Goal: Transaction & Acquisition: Book appointment/travel/reservation

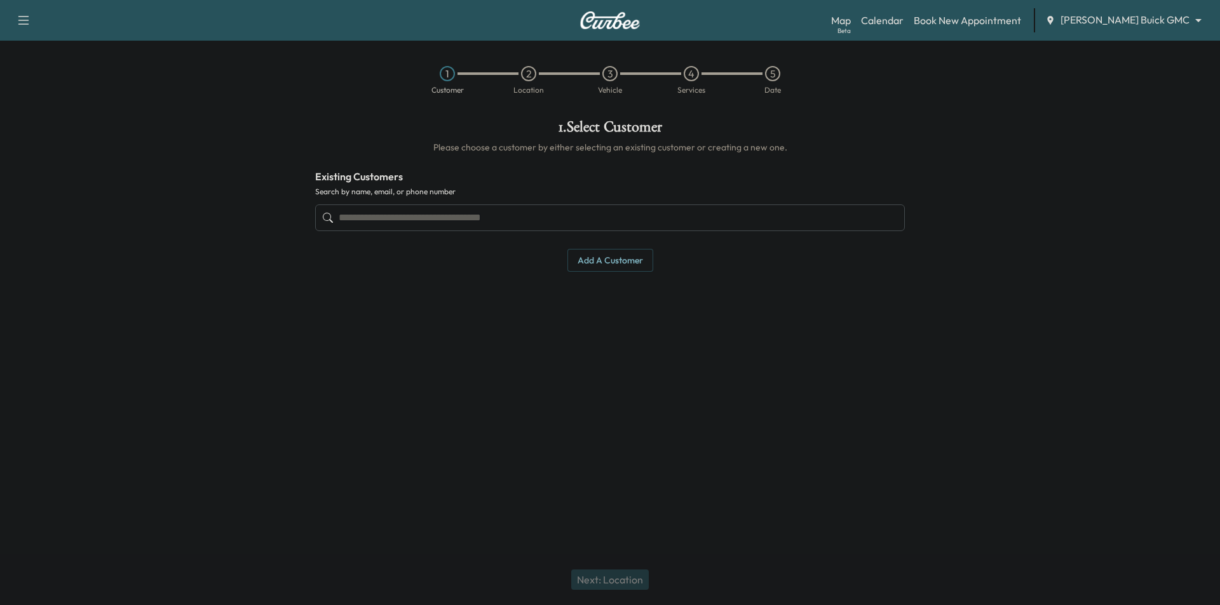
click at [1106, 22] on body "Support Log Out Map Beta Calendar Book New Appointment [PERSON_NAME] Buick GMC …" at bounding box center [610, 302] width 1220 height 605
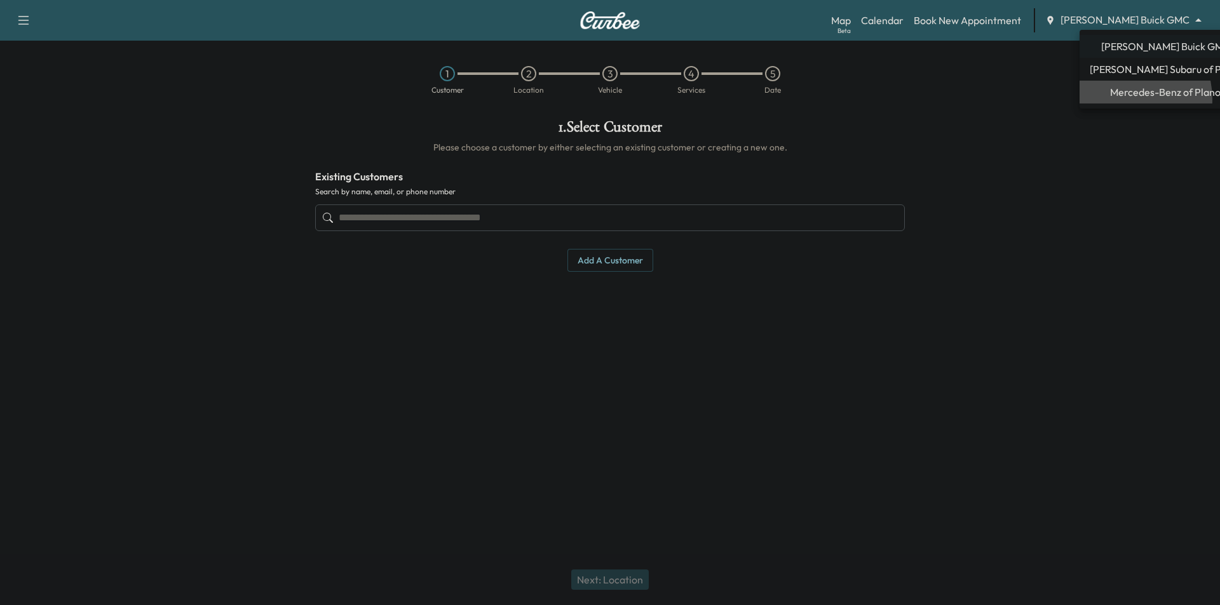
click at [1118, 99] on span "Mercedes-Benz of Plano" at bounding box center [1165, 91] width 111 height 15
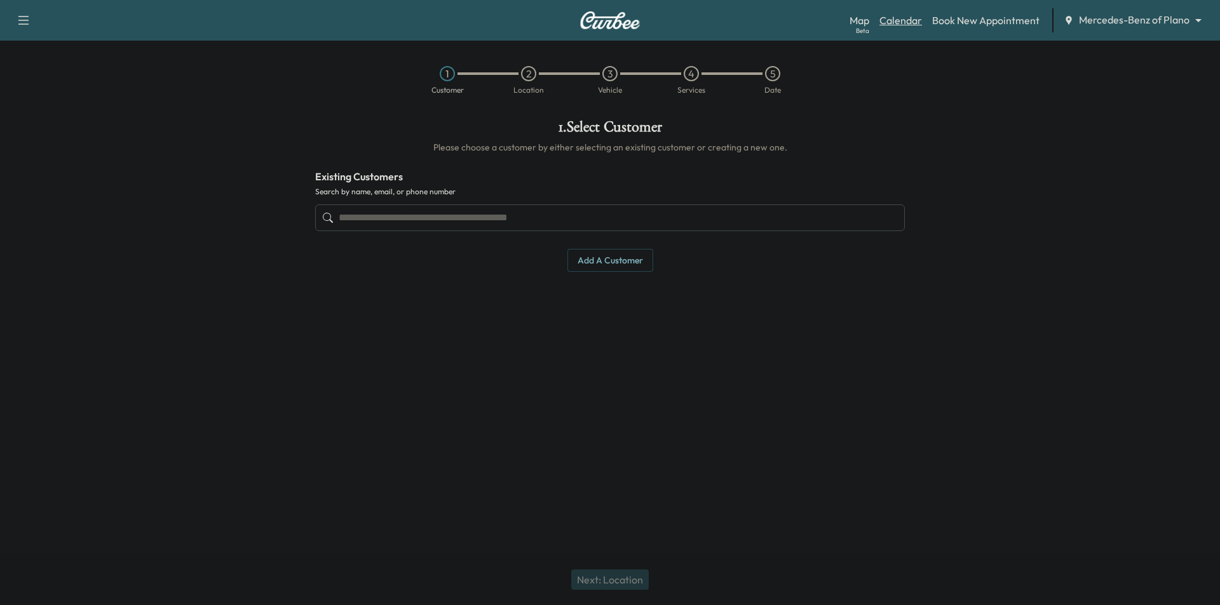
click at [891, 16] on link "Calendar" at bounding box center [900, 20] width 43 height 15
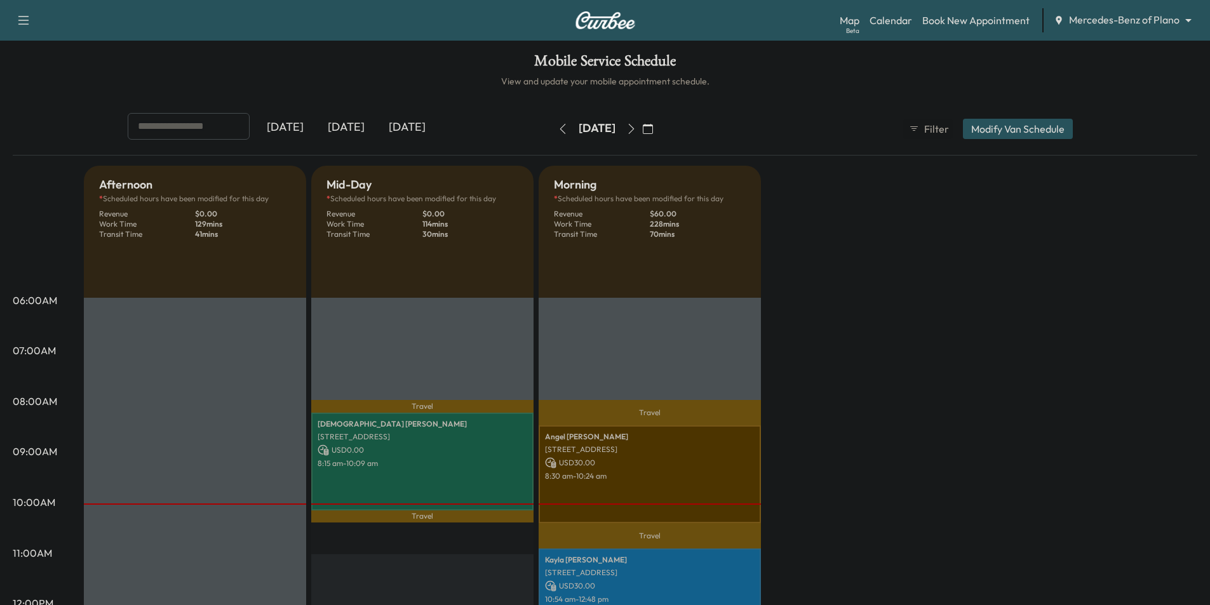
click at [642, 133] on button "button" at bounding box center [632, 129] width 22 height 20
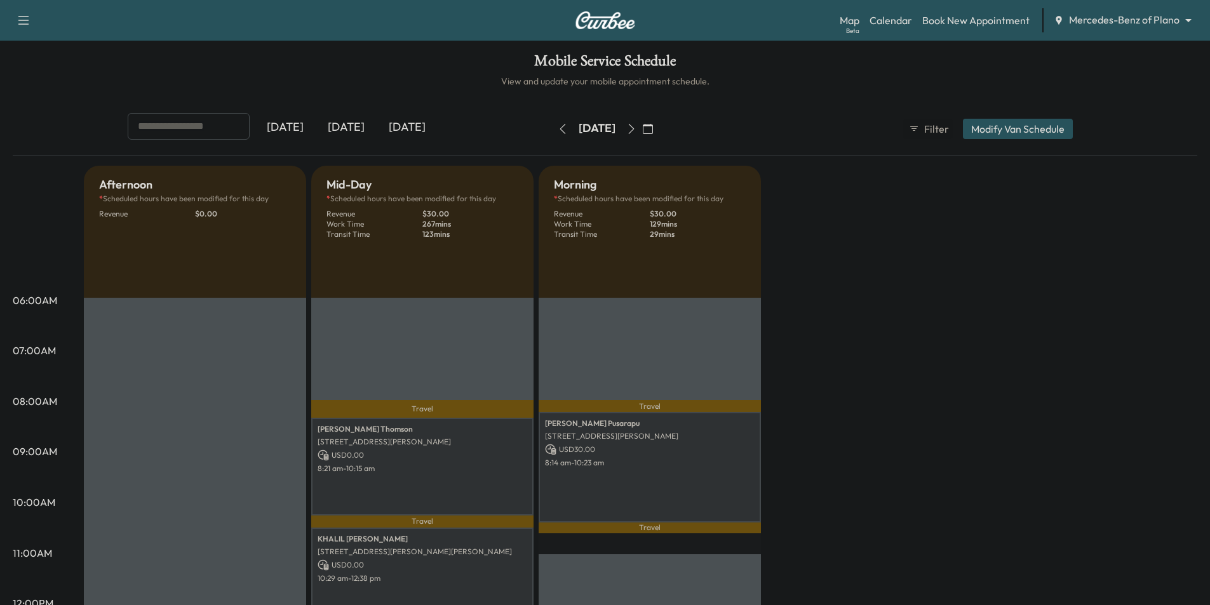
click at [636, 128] on icon "button" at bounding box center [631, 129] width 10 height 10
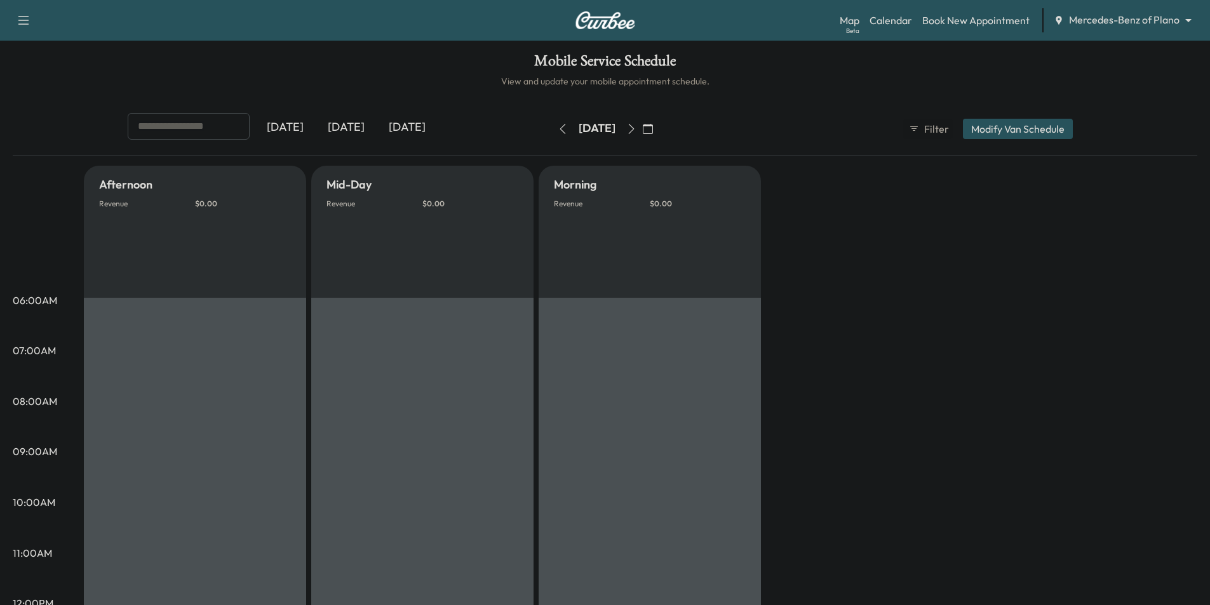
click at [636, 126] on icon "button" at bounding box center [631, 129] width 10 height 10
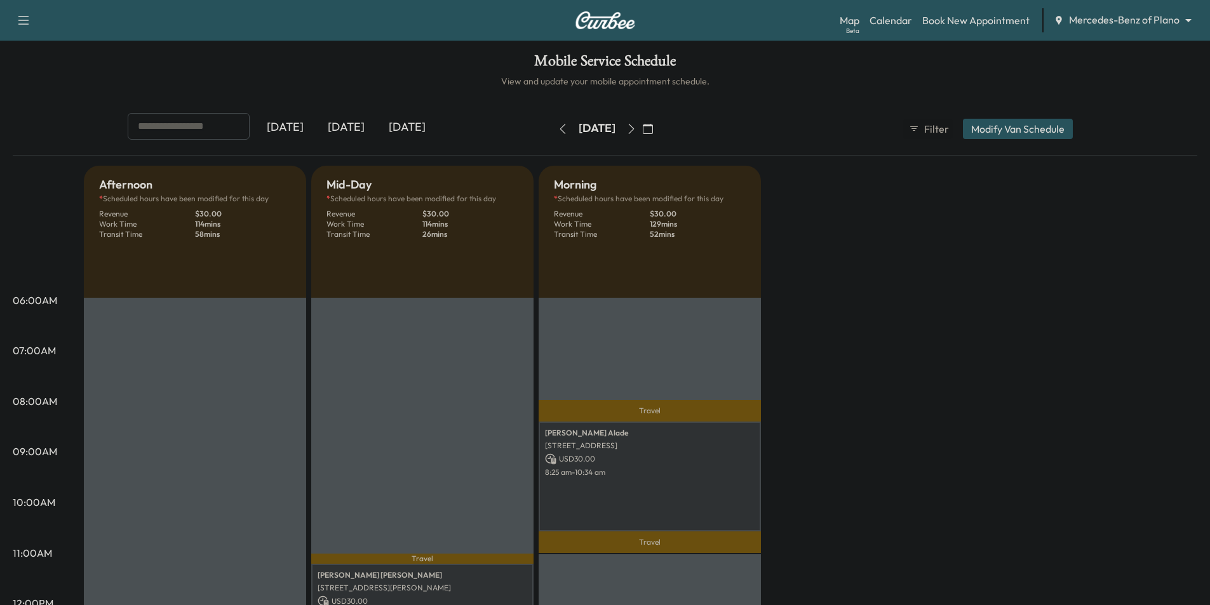
click at [636, 128] on icon "button" at bounding box center [631, 129] width 10 height 10
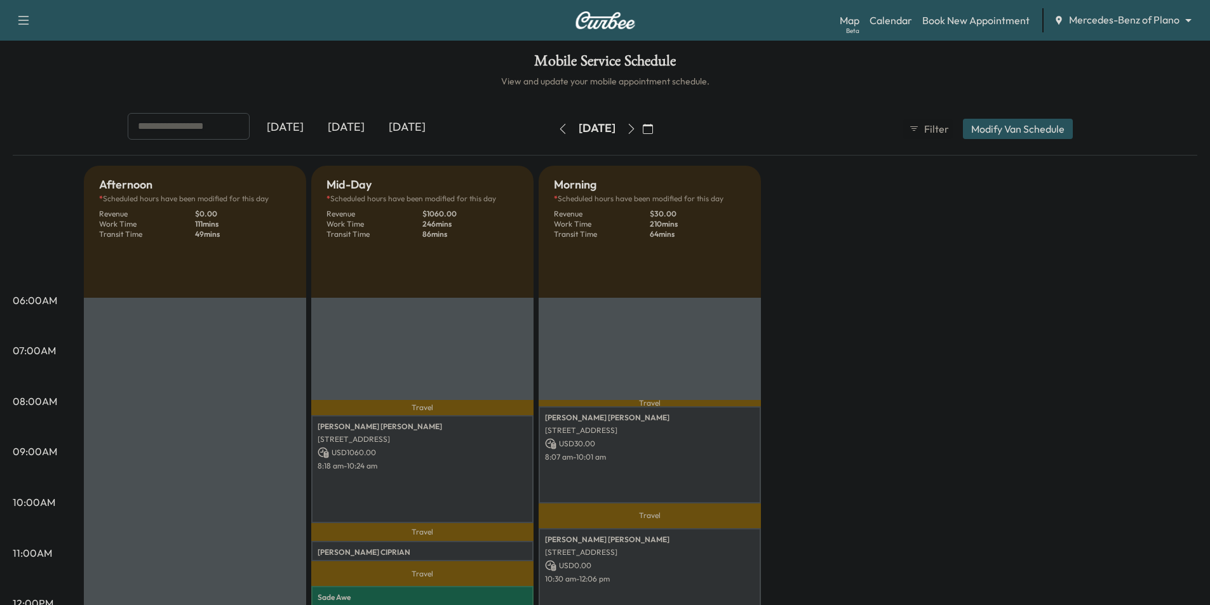
click at [636, 128] on icon "button" at bounding box center [631, 129] width 10 height 10
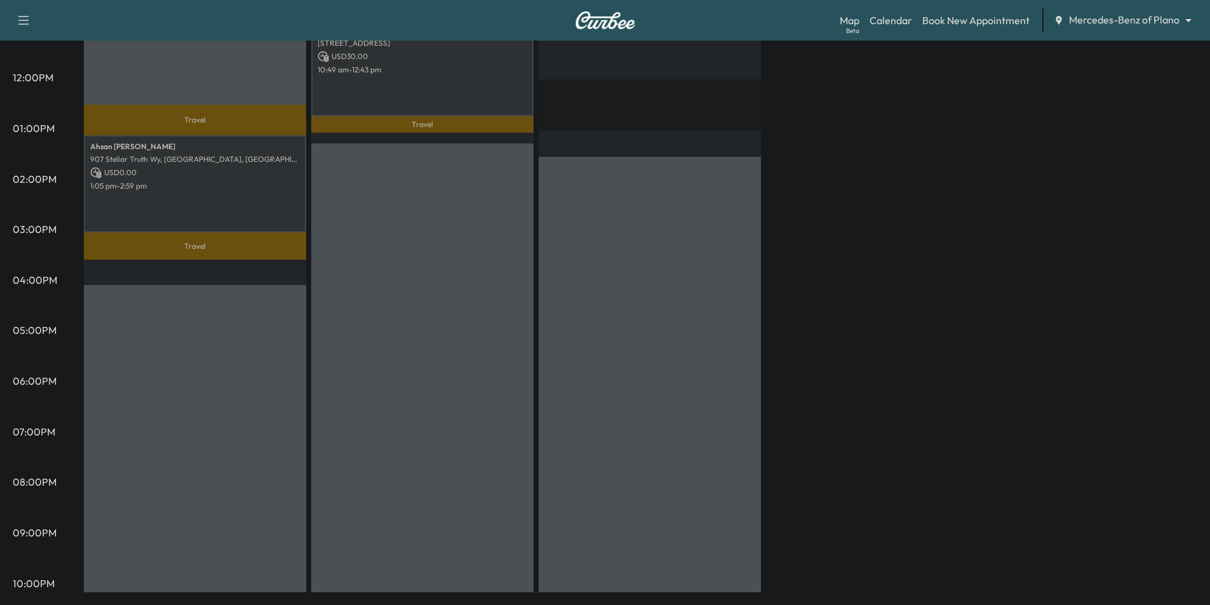
scroll to position [81, 0]
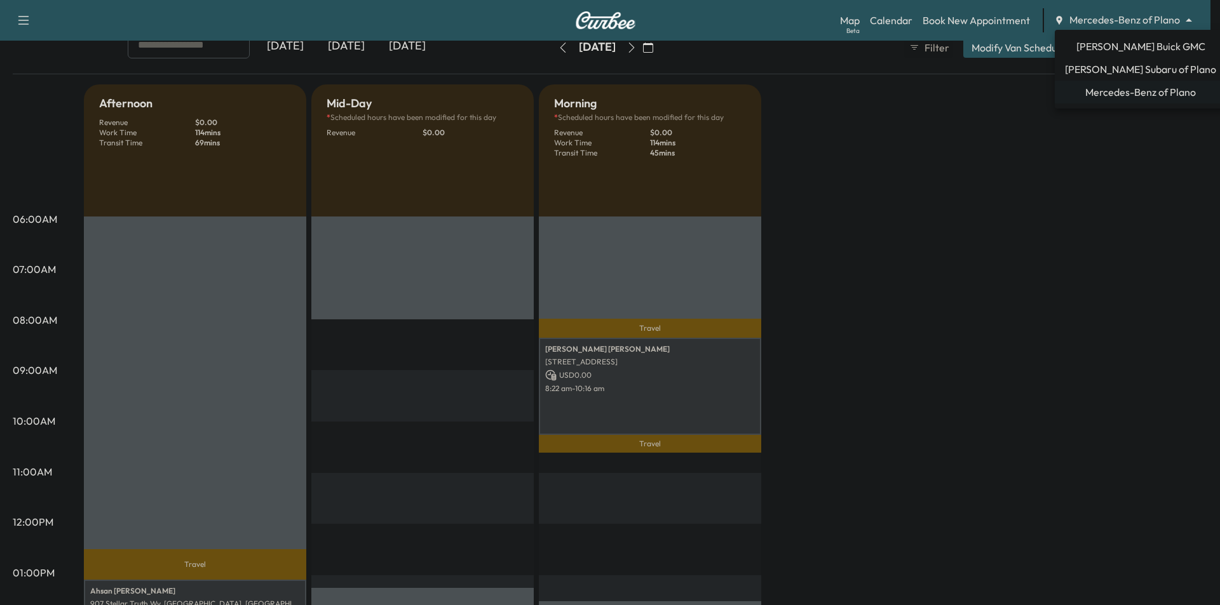
click at [1112, 26] on body "Support Log Out Map Beta Calendar Book New Appointment Mercedes-Benz of Plano *…" at bounding box center [610, 221] width 1220 height 605
click at [1122, 70] on span "[PERSON_NAME] Subaru of Plano" at bounding box center [1140, 69] width 151 height 15
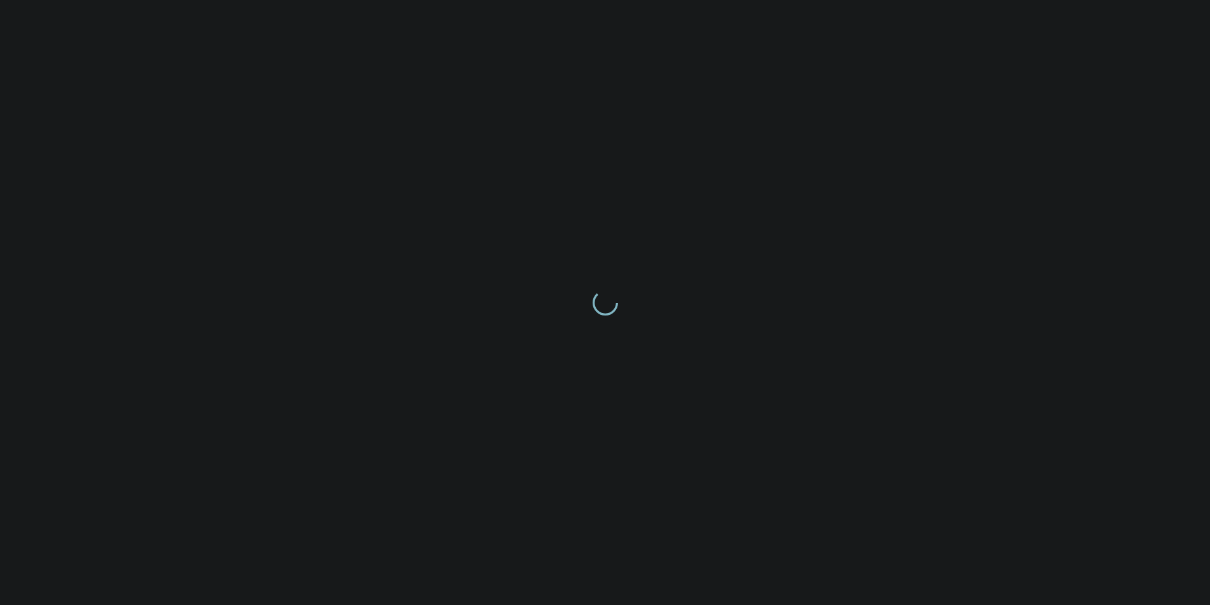
scroll to position [0, 0]
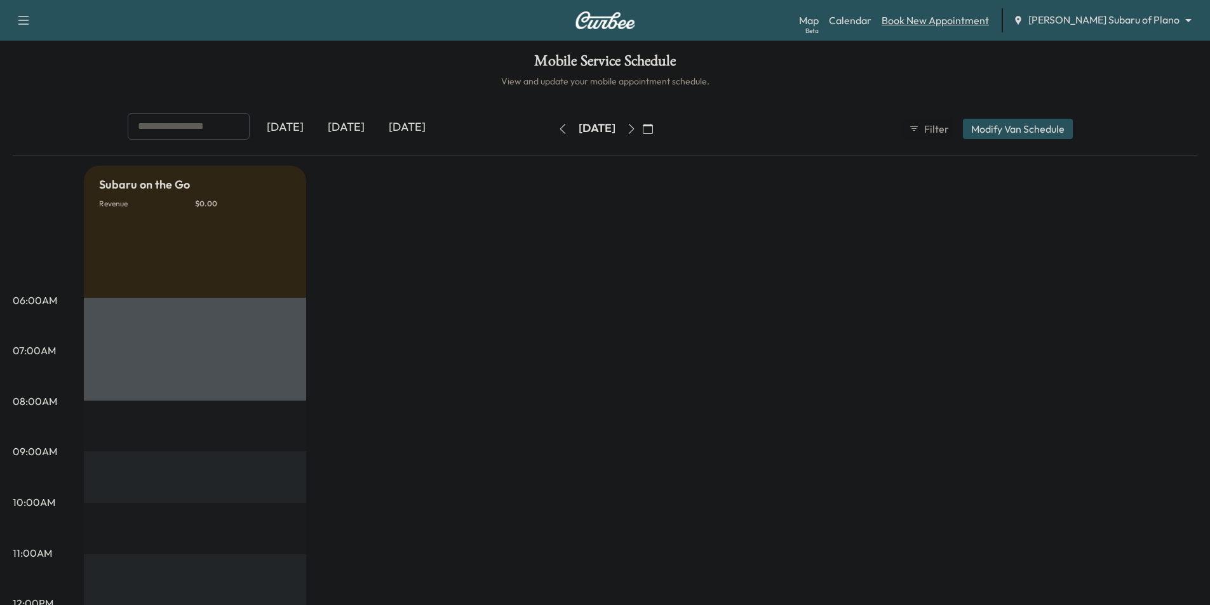
click at [972, 22] on link "Book New Appointment" at bounding box center [935, 20] width 107 height 15
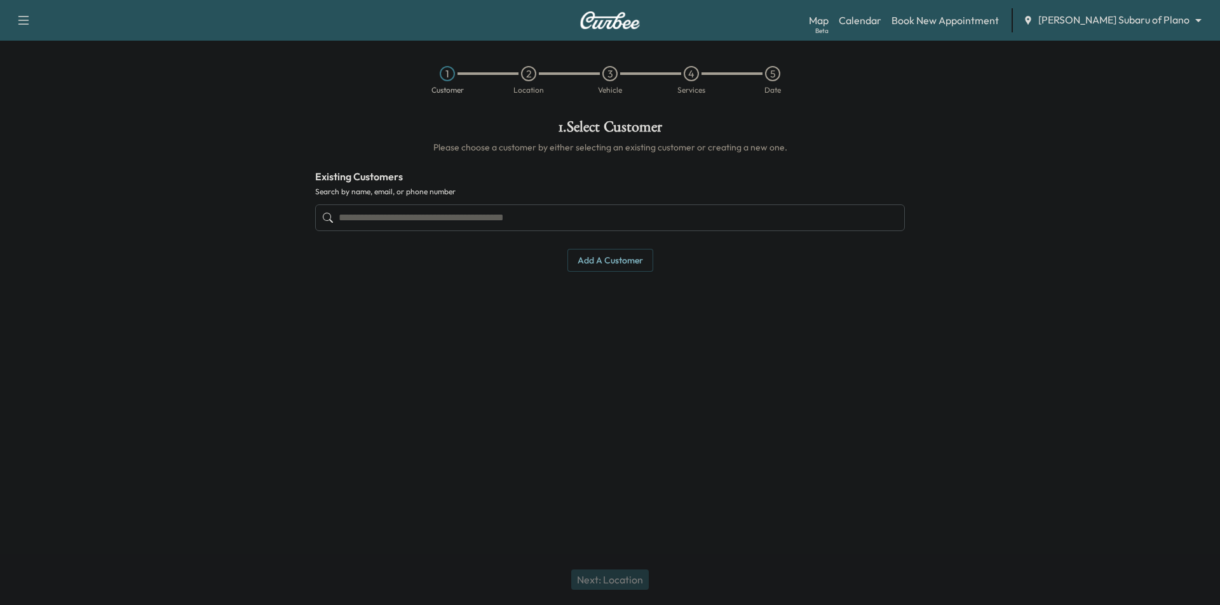
click at [610, 212] on input "text" at bounding box center [609, 218] width 589 height 27
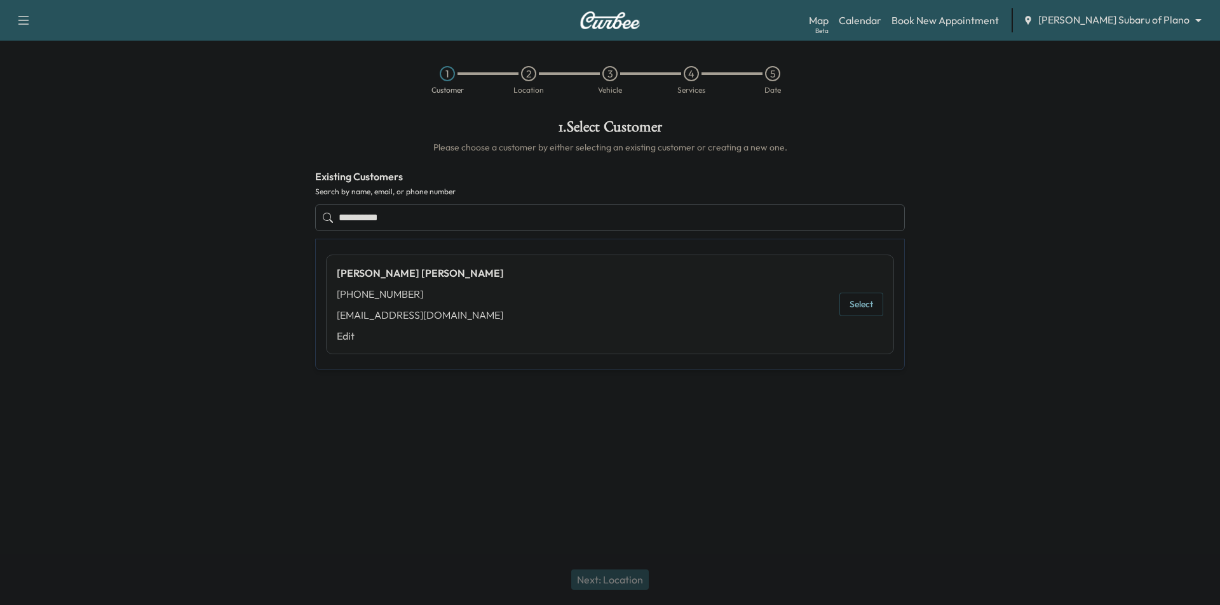
click at [858, 299] on button "Select" at bounding box center [861, 305] width 44 height 24
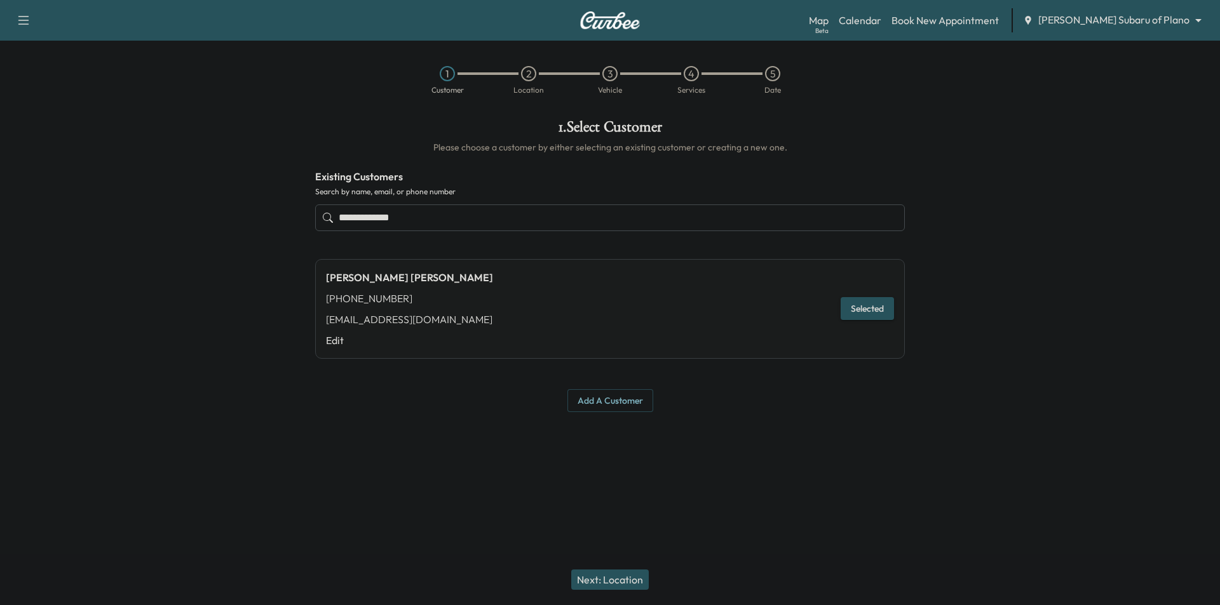
type input "**********"
click at [630, 581] on button "Next: Location" at bounding box center [609, 580] width 77 height 20
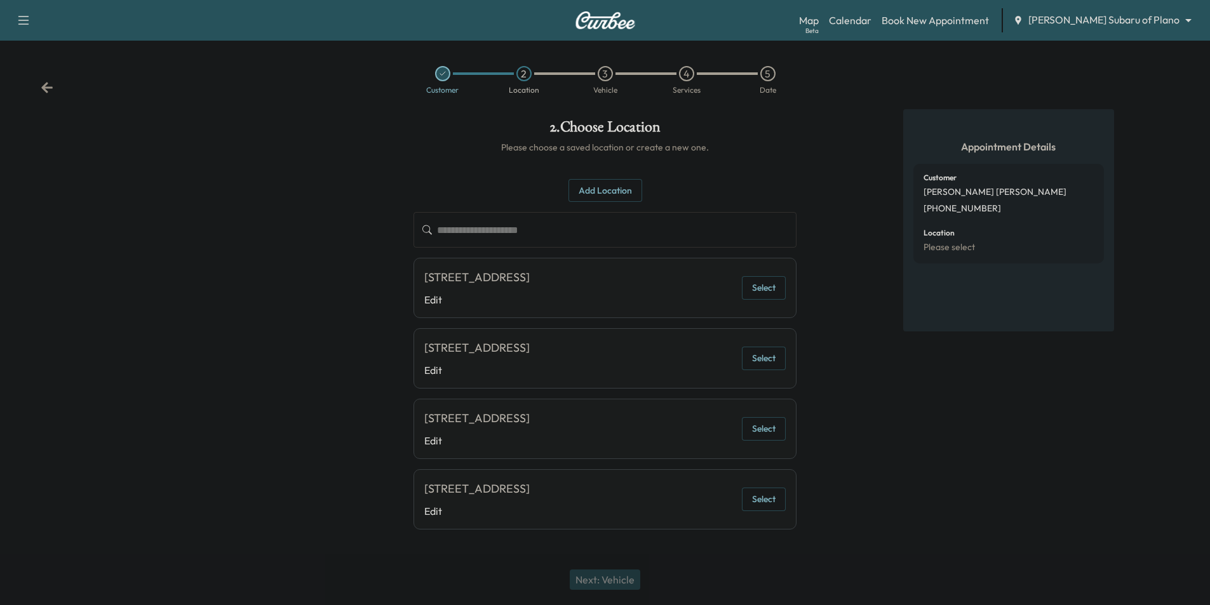
click at [773, 368] on button "Select" at bounding box center [764, 359] width 44 height 24
click at [625, 581] on button "Next: Vehicle" at bounding box center [605, 580] width 71 height 20
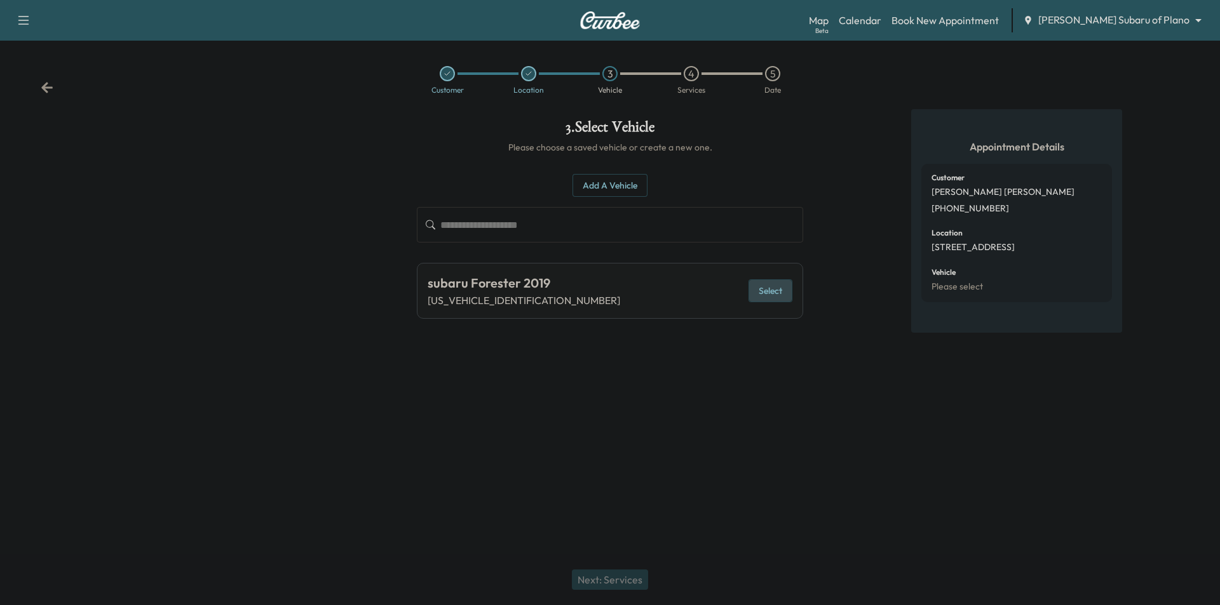
click at [785, 299] on button "Select" at bounding box center [770, 291] width 44 height 24
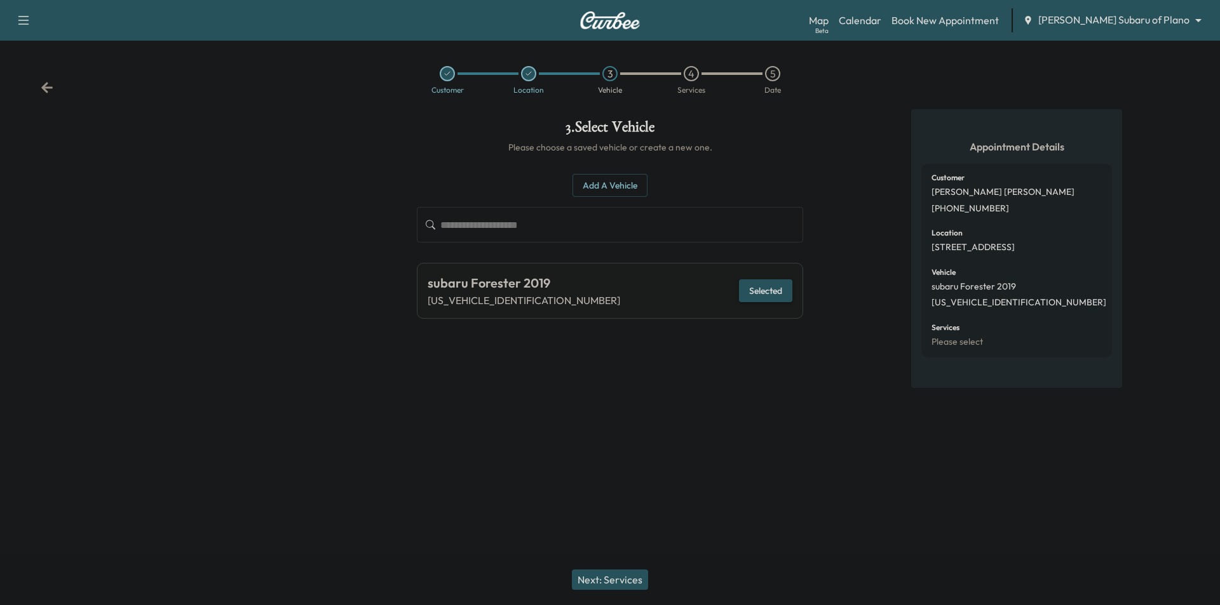
click at [630, 576] on button "Next: Services" at bounding box center [610, 580] width 76 height 20
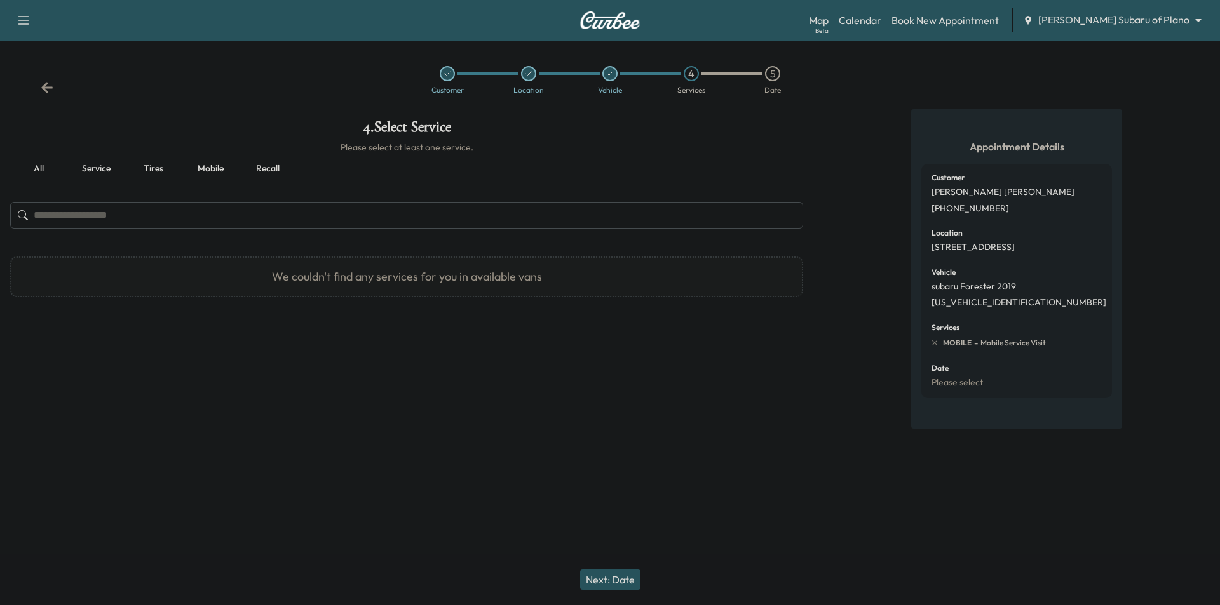
click at [98, 161] on button "Service" at bounding box center [95, 169] width 57 height 30
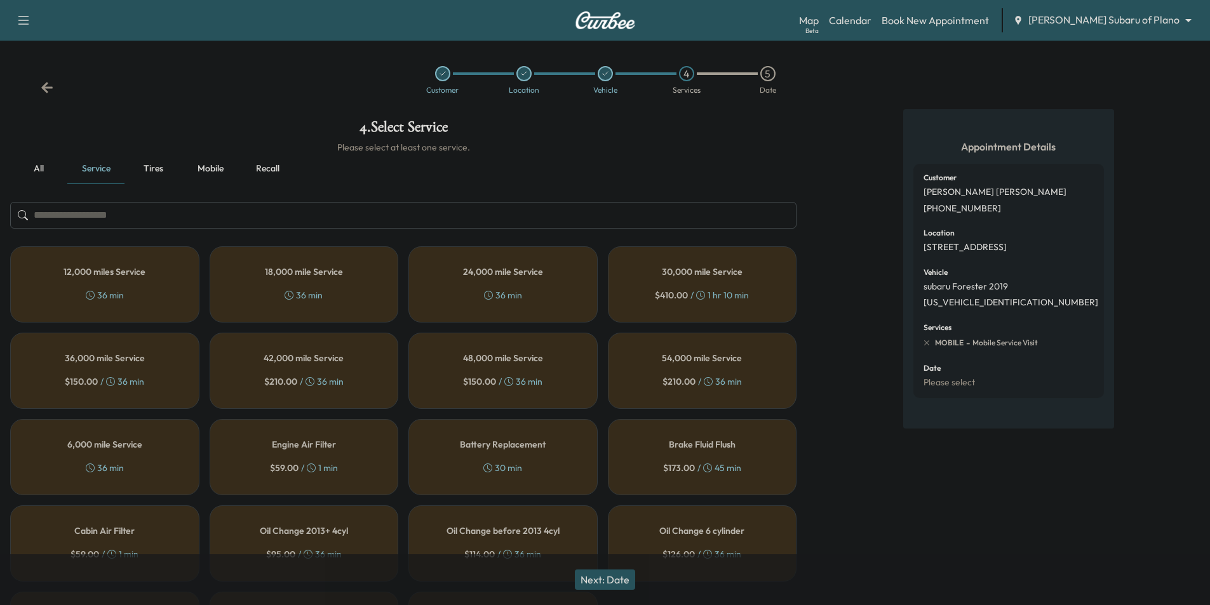
scroll to position [114, 0]
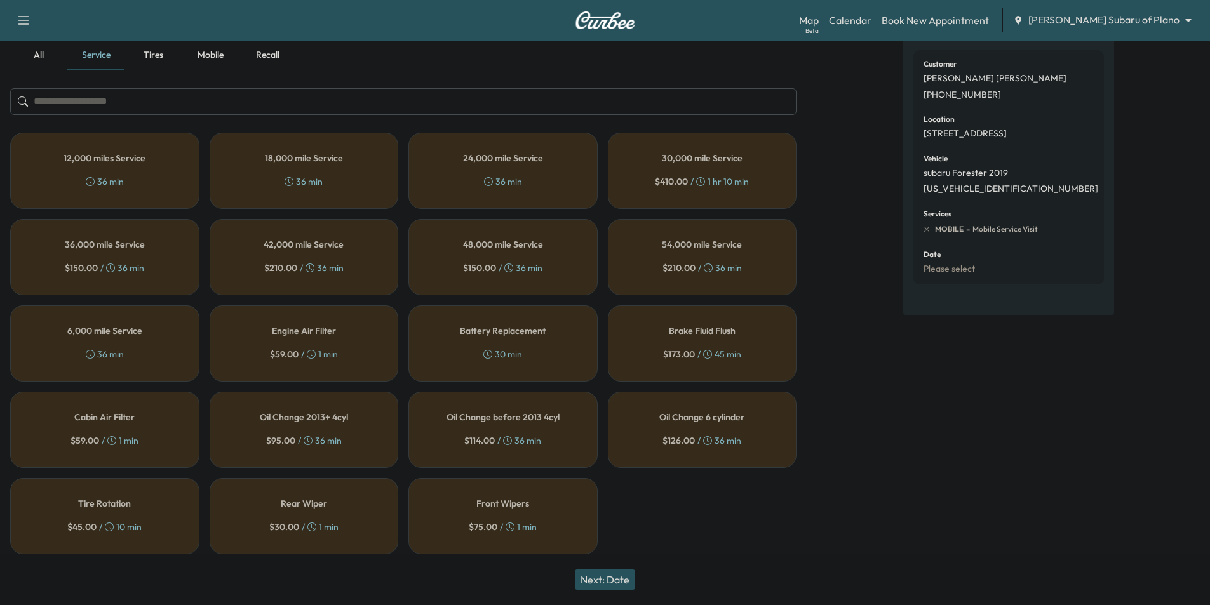
click at [753, 405] on div "Oil Change 6 cylinder $ 126.00 / 36 min" at bounding box center [702, 430] width 189 height 76
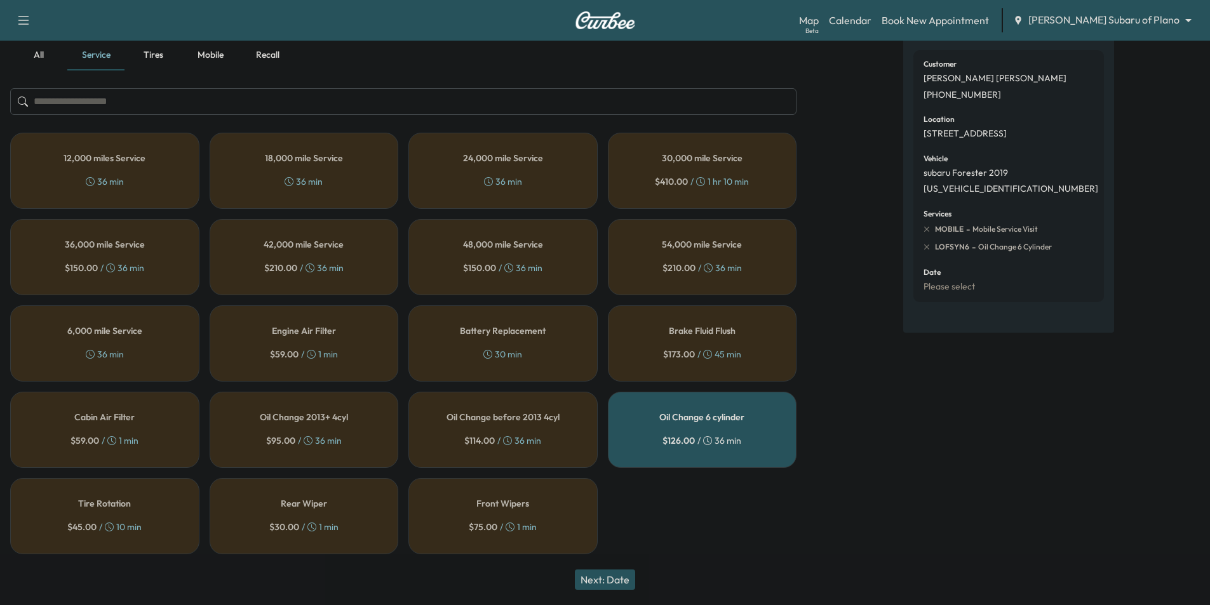
click at [628, 577] on button "Next: Date" at bounding box center [605, 580] width 60 height 20
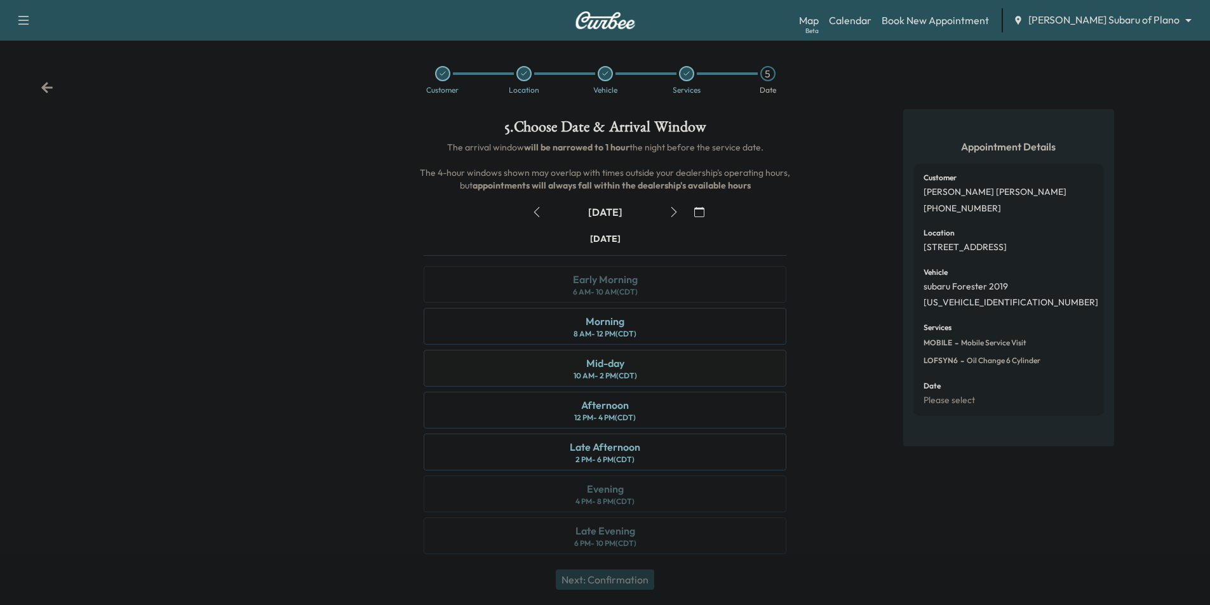
click at [722, 373] on div "Mid-day 10 AM - 2 PM (CDT)" at bounding box center [605, 368] width 363 height 37
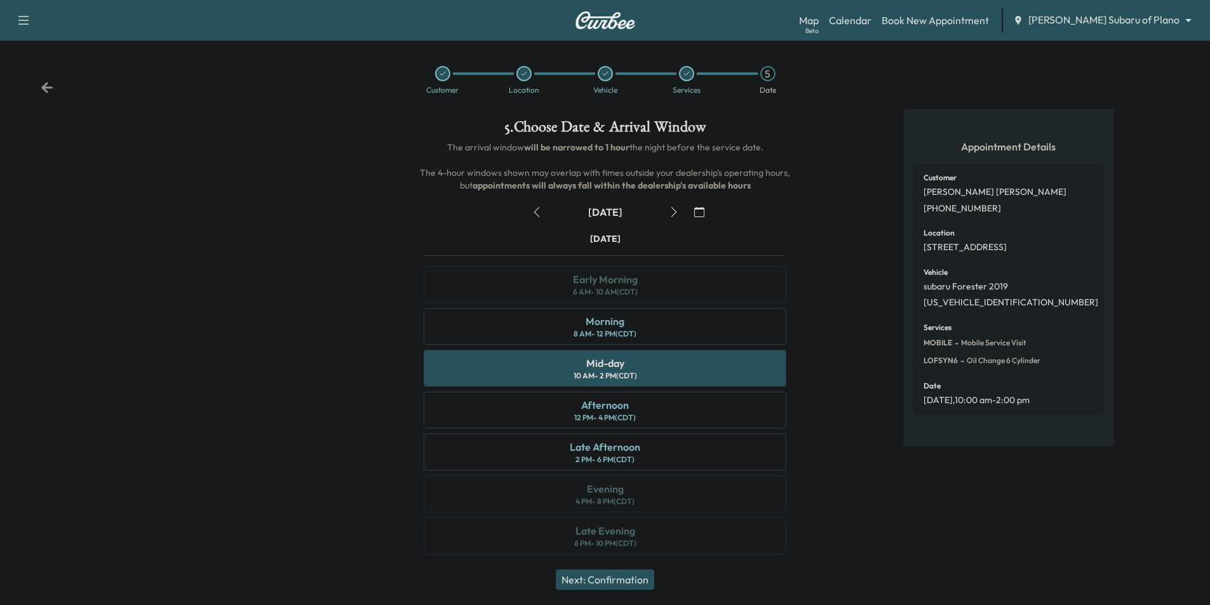
click at [636, 578] on button "Next: Confirmation" at bounding box center [605, 580] width 98 height 20
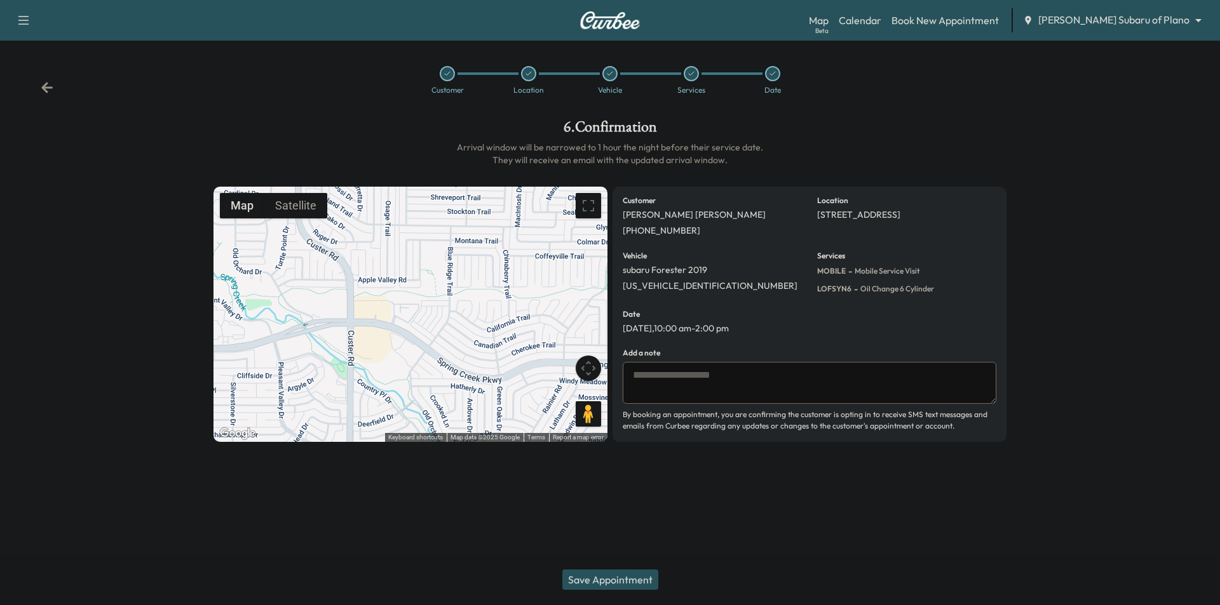
click at [766, 372] on textarea at bounding box center [808, 383] width 373 height 42
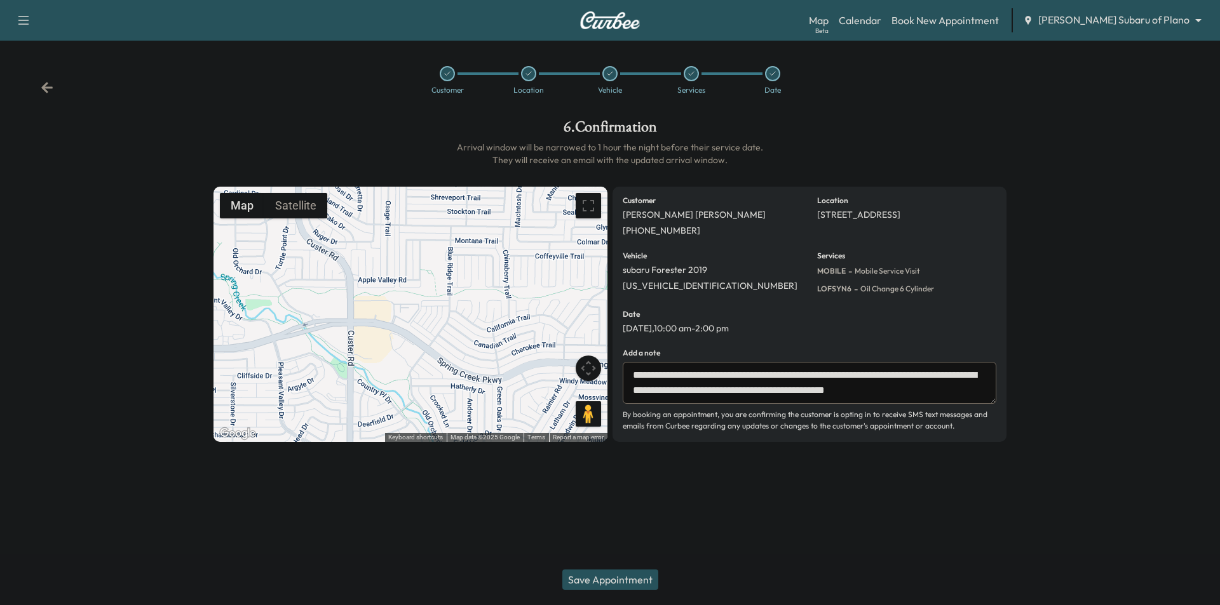
click at [770, 393] on textarea "**********" at bounding box center [808, 383] width 373 height 42
click at [917, 393] on textarea "**********" at bounding box center [808, 383] width 373 height 42
type textarea "**********"
click at [640, 578] on button "Save Appointment" at bounding box center [610, 580] width 96 height 20
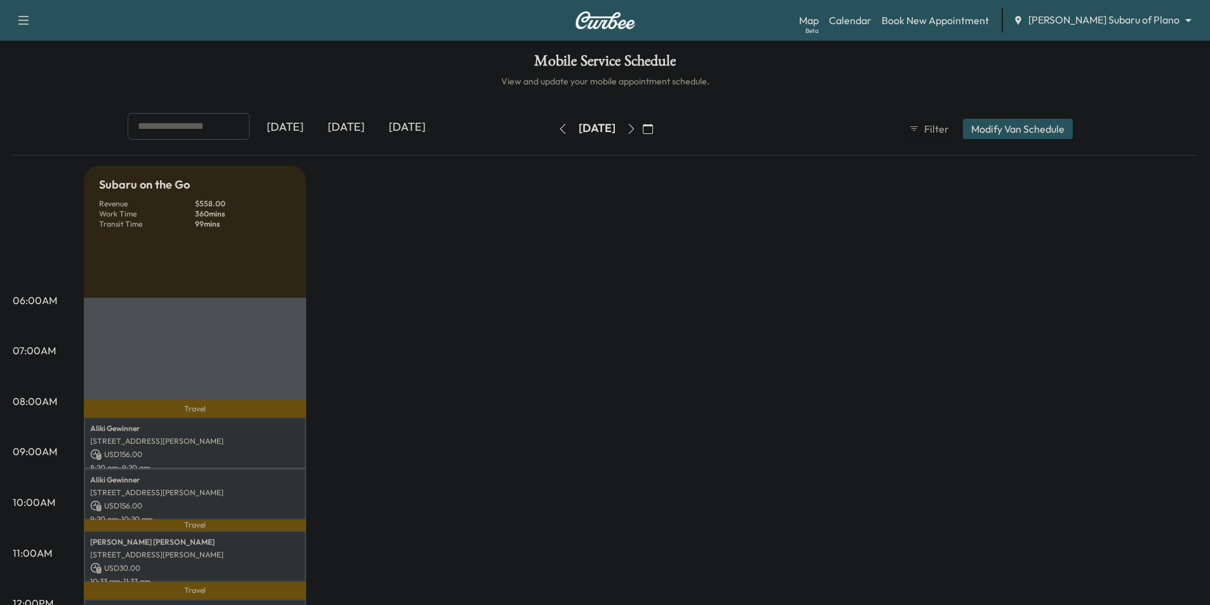
scroll to position [254, 0]
